Goal: Task Accomplishment & Management: Manage account settings

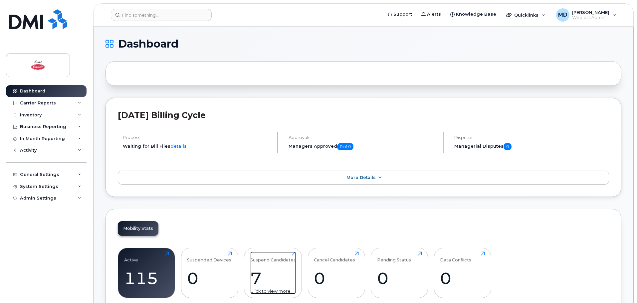
click at [260, 275] on div "7" at bounding box center [273, 278] width 46 height 20
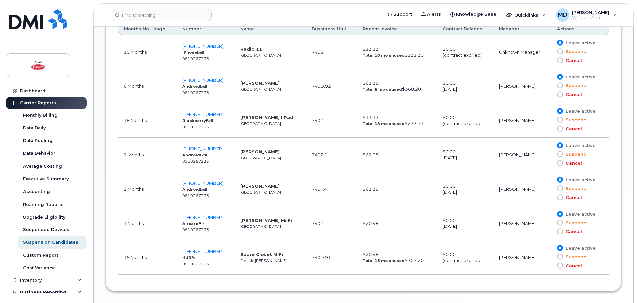
scroll to position [407, 0]
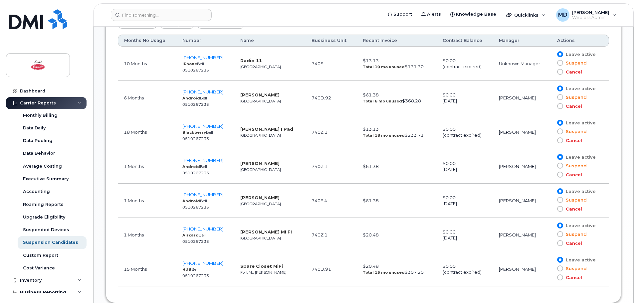
click at [561, 72] on span at bounding box center [560, 72] width 6 height 6
click at [550, 72] on input "Cancel" at bounding box center [550, 72] width 0 height 0
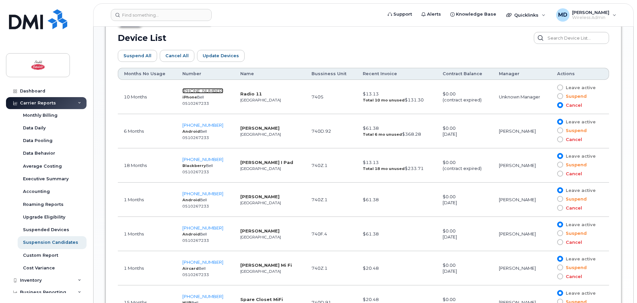
click at [210, 92] on span "587-336-3224" at bounding box center [202, 90] width 41 height 5
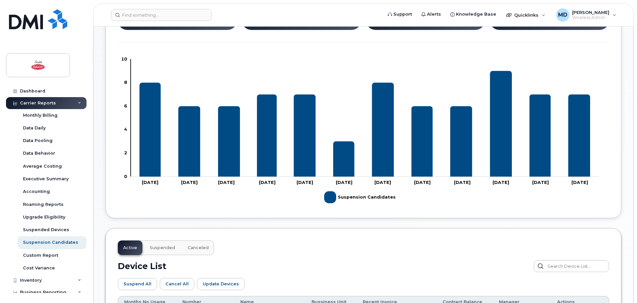
scroll to position [75, 0]
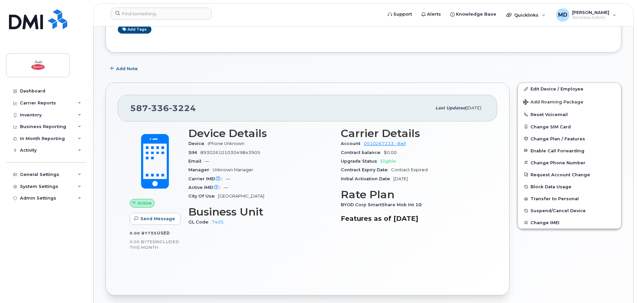
scroll to position [100, 0]
click at [559, 211] on span "Suspend/Cancel Device" at bounding box center [557, 210] width 55 height 5
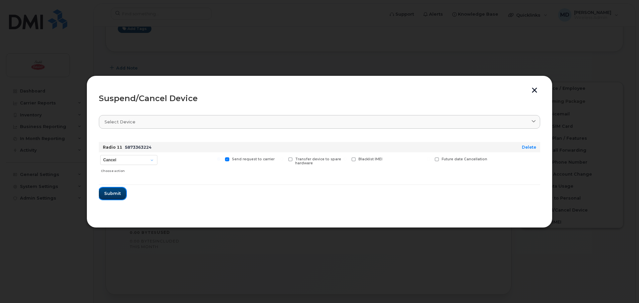
click at [115, 195] on span "Submit" at bounding box center [112, 193] width 17 height 6
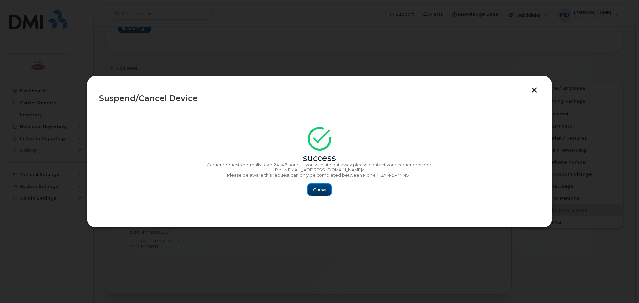
click at [318, 188] on span "Close" at bounding box center [319, 190] width 13 height 6
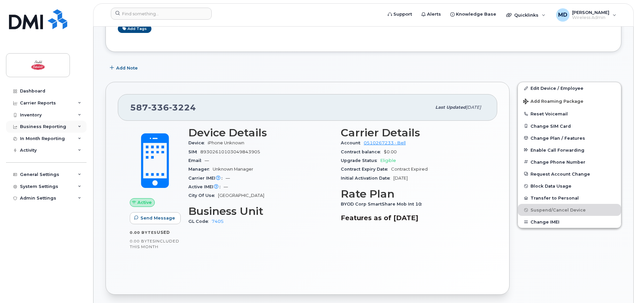
click at [40, 129] on div "Business Reporting" at bounding box center [46, 127] width 81 height 12
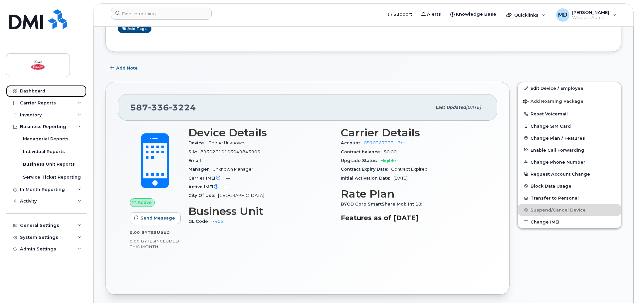
click at [30, 89] on div "Dashboard" at bounding box center [32, 90] width 25 height 5
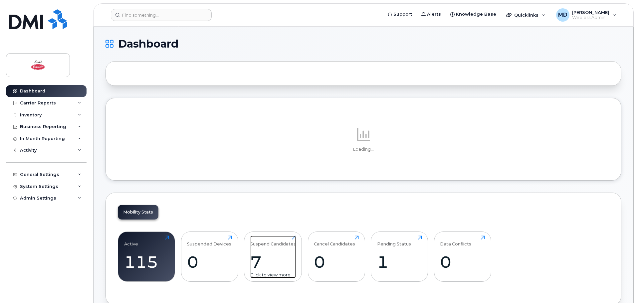
click at [263, 255] on div "Suspend Candidates 7 Click to view more" at bounding box center [273, 257] width 46 height 43
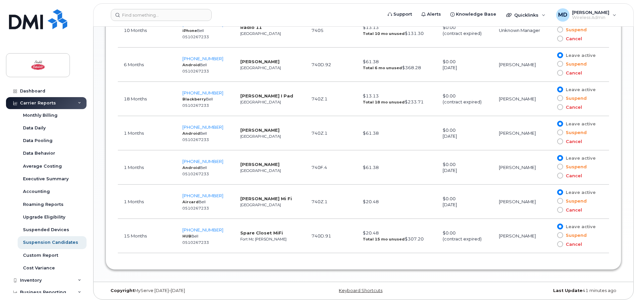
scroll to position [407, 0]
